Goal: Use online tool/utility: Utilize a website feature to perform a specific function

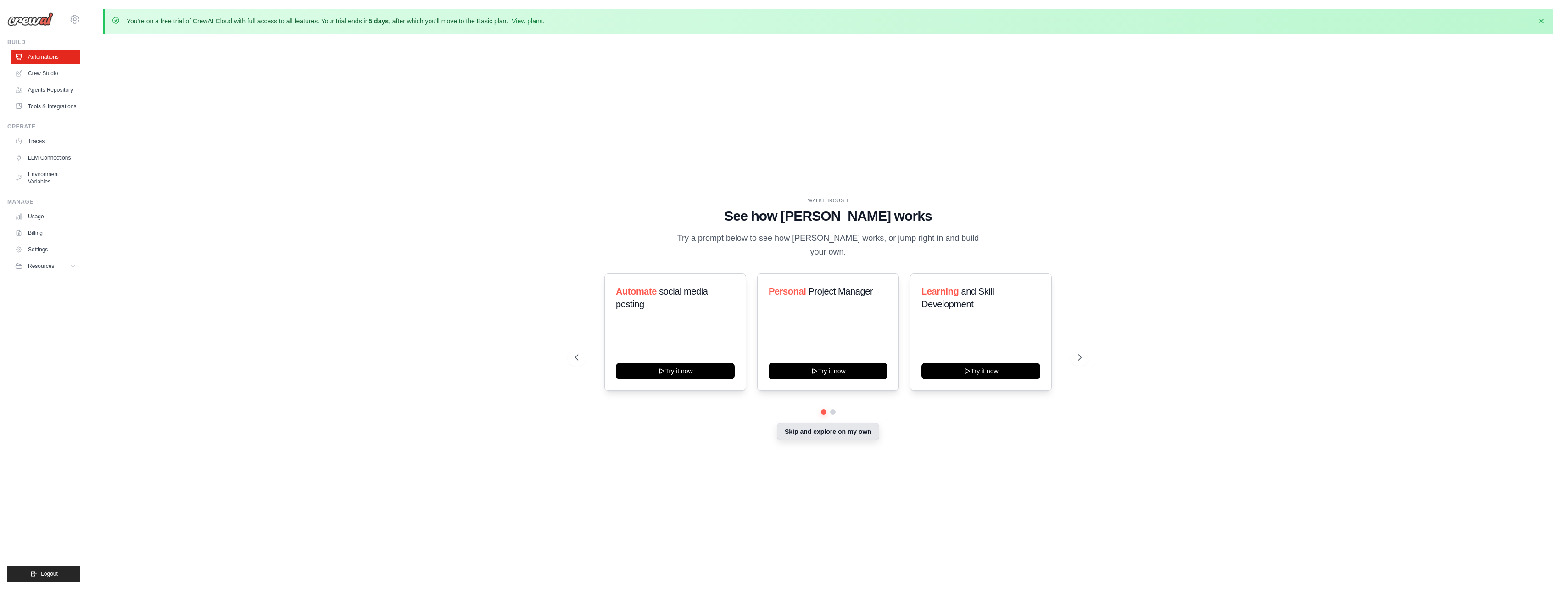
click at [818, 429] on button "Skip and explore on my own" at bounding box center [828, 431] width 102 height 17
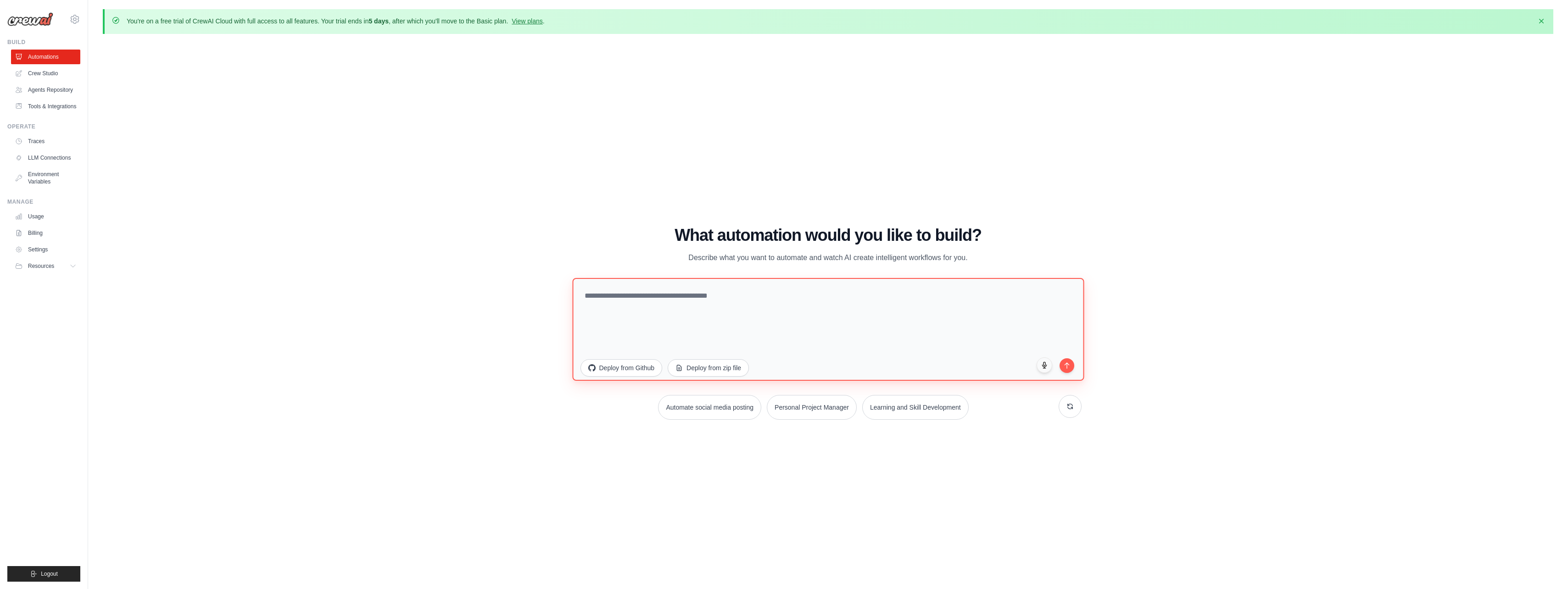
click at [735, 308] on textarea at bounding box center [828, 329] width 511 height 103
type textarea "**********"
click at [1068, 365] on icon "submit" at bounding box center [1066, 363] width 8 height 8
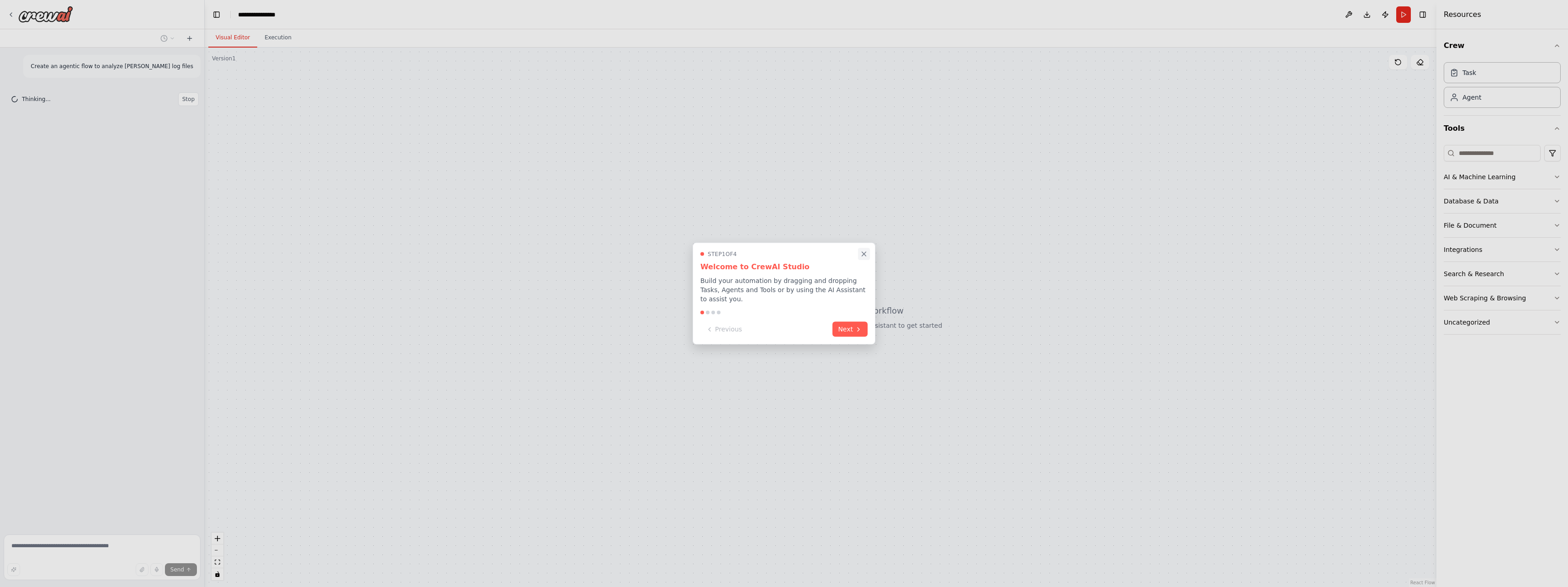
click at [867, 258] on icon "Close walkthrough" at bounding box center [864, 254] width 9 height 9
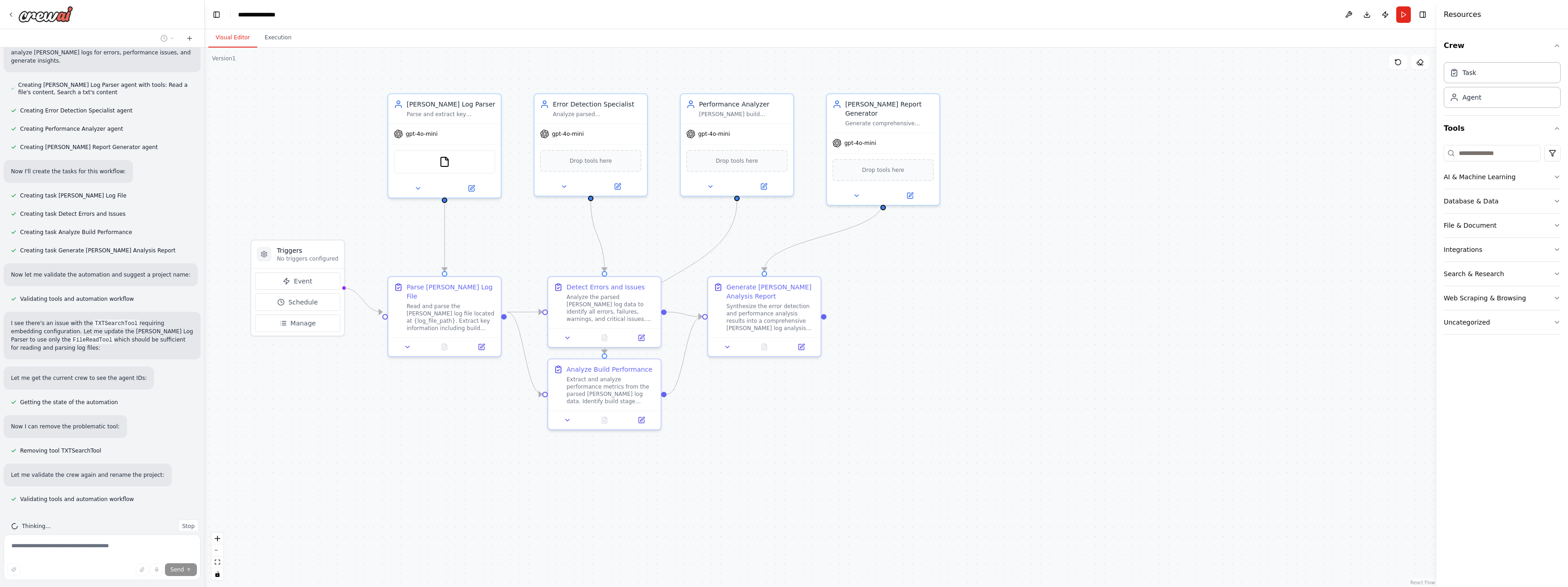
scroll to position [279, 0]
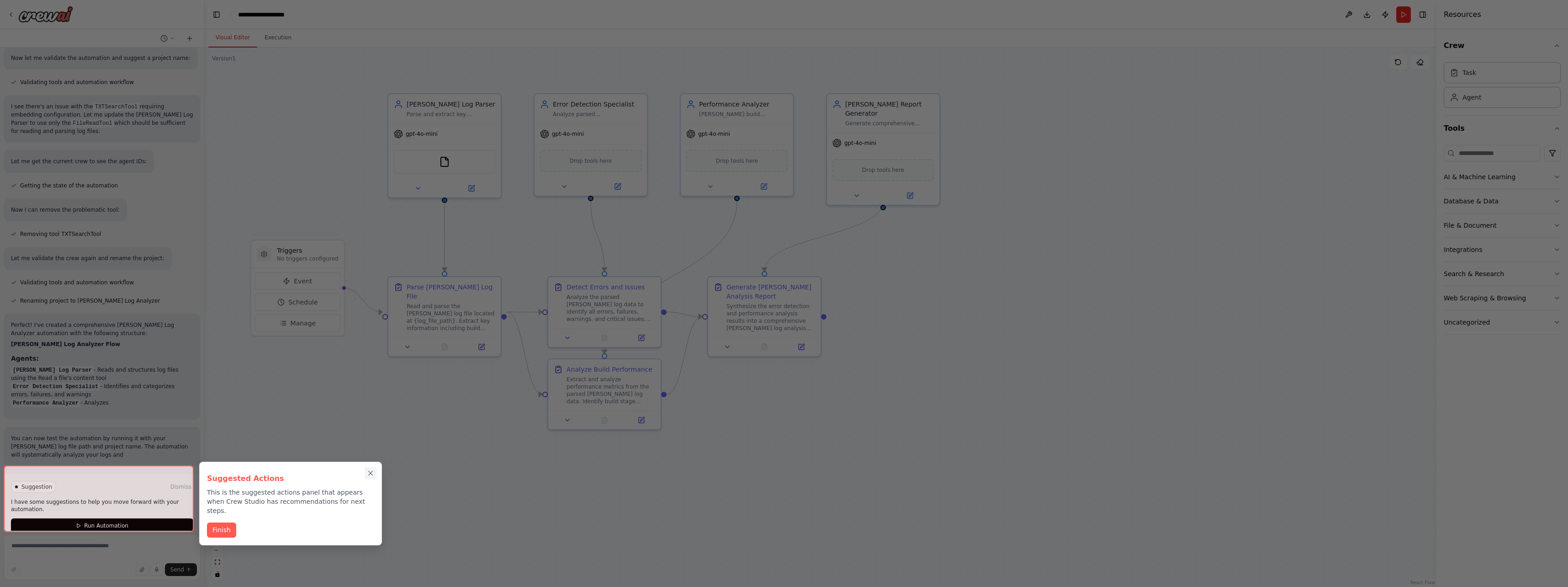
click at [371, 469] on icon "Close walkthrough" at bounding box center [371, 473] width 9 height 9
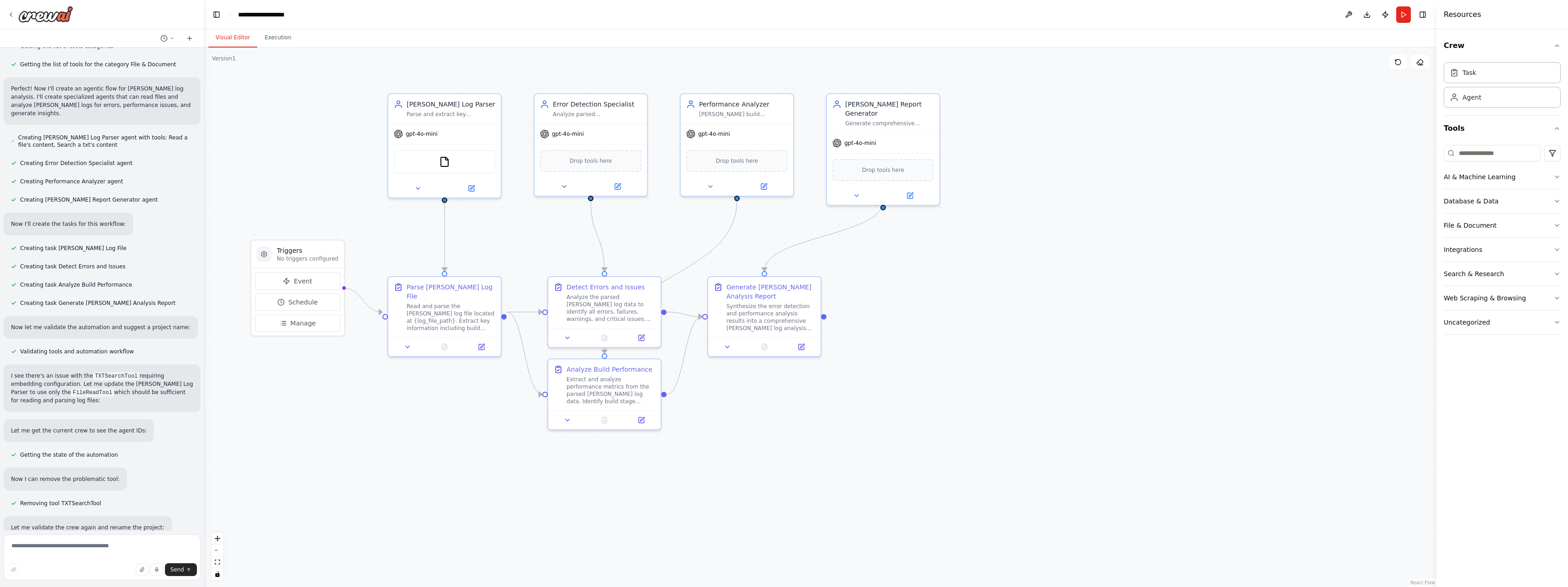
scroll to position [0, 0]
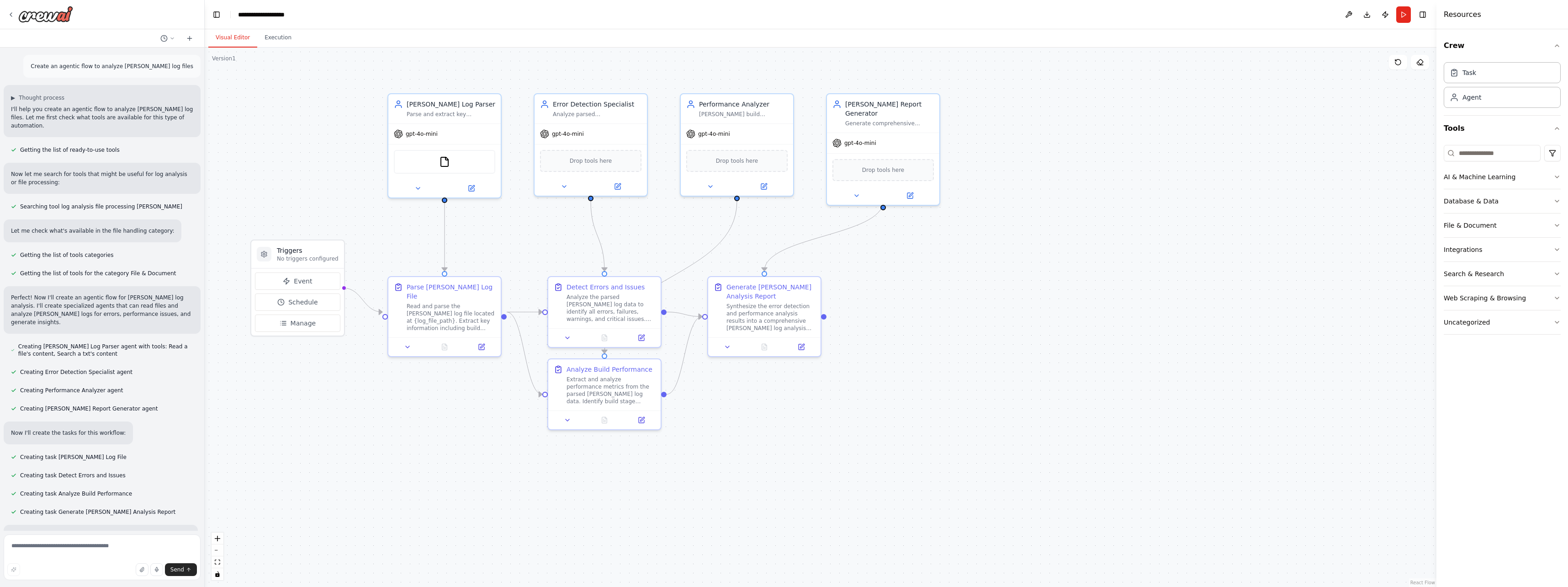
click at [100, 67] on p "Create an agentic flow to analyze Jenkins log files" at bounding box center [112, 66] width 163 height 9
click at [99, 67] on p "Create an agentic flow to analyze Jenkins log files" at bounding box center [112, 66] width 163 height 9
copy p "Create an agentic flow to analyze Jenkins log files"
